Goal: Task Accomplishment & Management: Manage account settings

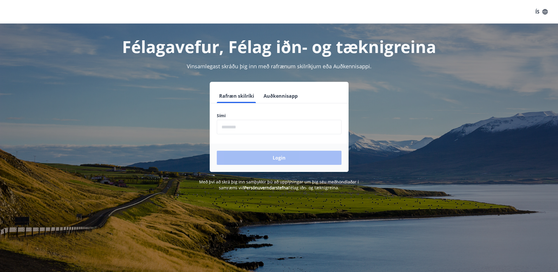
click at [274, 97] on button "Auðkennisapp" at bounding box center [280, 96] width 39 height 14
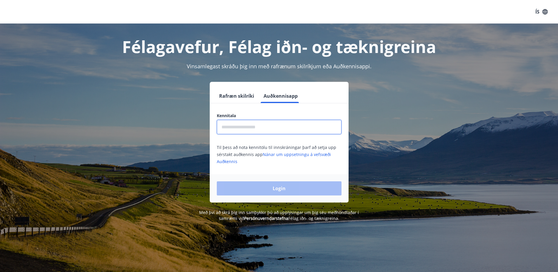
click at [244, 128] on input "text" at bounding box center [279, 127] width 125 height 14
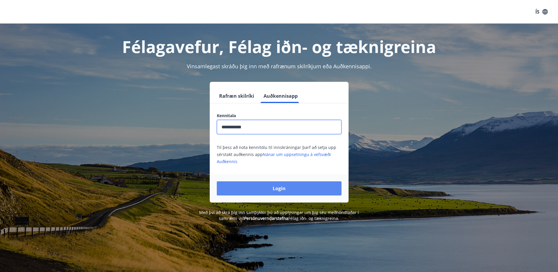
type input "**********"
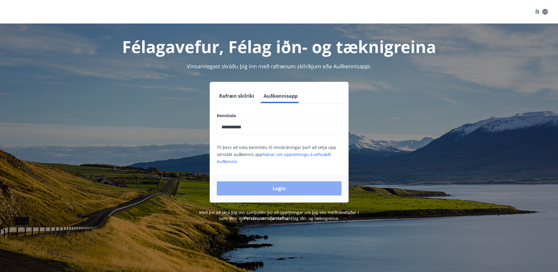
click at [255, 190] on button "Login" at bounding box center [279, 188] width 125 height 14
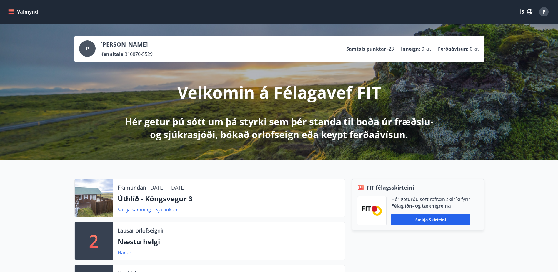
click at [157, 194] on p "Úthlíð - Kóngsvegur 3" at bounding box center [229, 199] width 222 height 10
click at [162, 207] on link "Sjá bókun" at bounding box center [167, 209] width 22 height 6
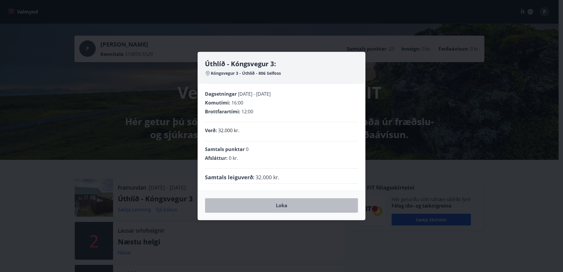
click at [274, 203] on button "Loka" at bounding box center [281, 205] width 153 height 15
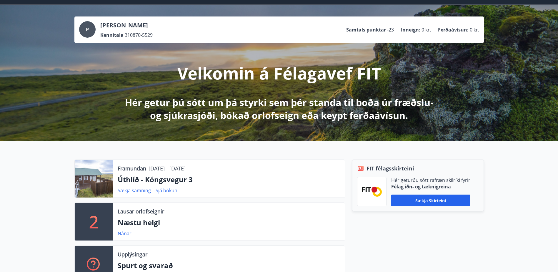
scroll to position [12, 0]
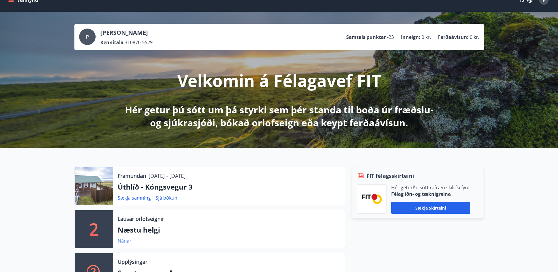
click at [125, 242] on link "Nánar" at bounding box center [125, 240] width 14 height 6
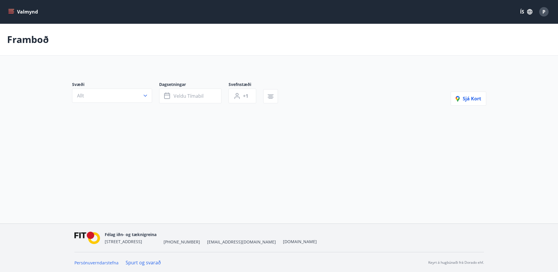
type input "*"
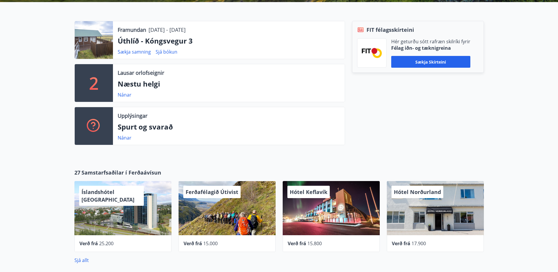
scroll to position [159, 0]
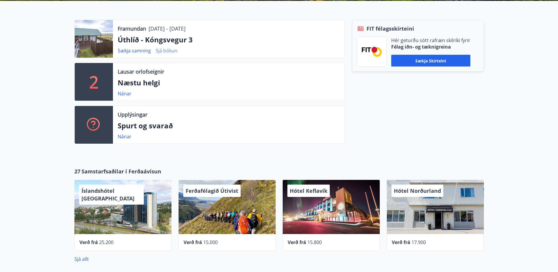
click at [165, 50] on link "Sjá bókun" at bounding box center [167, 50] width 22 height 6
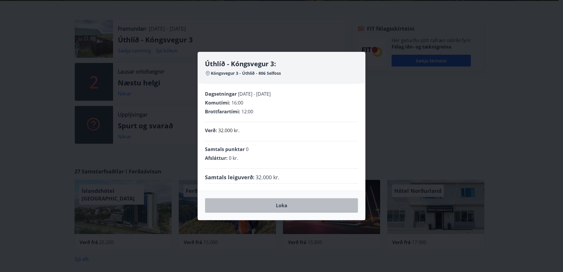
click at [286, 207] on button "Loka" at bounding box center [281, 205] width 153 height 15
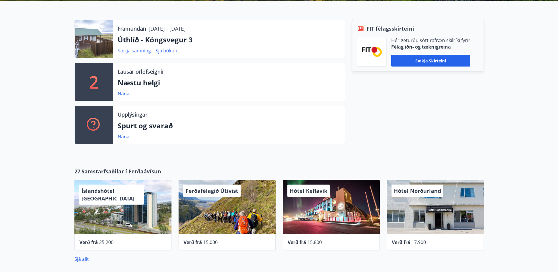
click at [131, 48] on link "Sækja samning" at bounding box center [134, 50] width 33 height 6
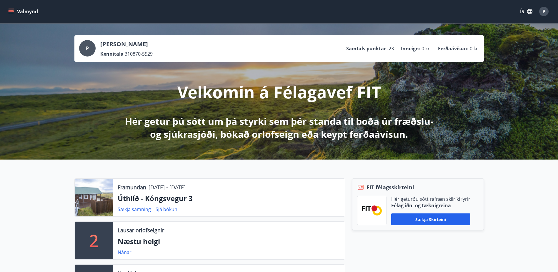
scroll to position [0, 0]
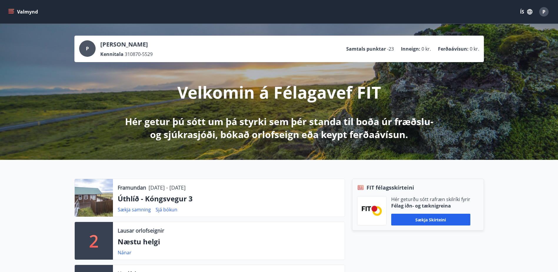
click at [543, 13] on span "P" at bounding box center [544, 12] width 3 height 6
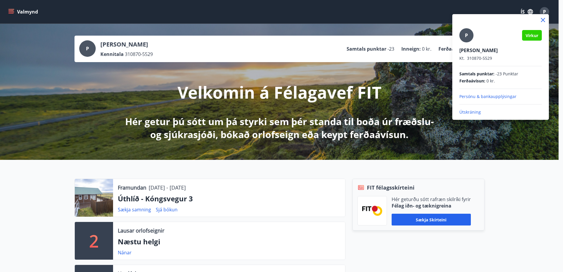
click at [469, 115] on p "Útskráning" at bounding box center [500, 112] width 82 height 6
click at [468, 109] on p "Útskráning" at bounding box center [500, 112] width 82 height 6
click at [466, 111] on p "Útskráning" at bounding box center [500, 112] width 82 height 6
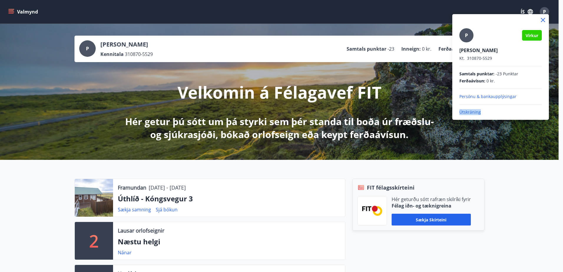
click at [466, 111] on p "Útskráning" at bounding box center [500, 112] width 82 height 6
click at [541, 18] on icon at bounding box center [543, 20] width 4 height 4
